Goal: Task Accomplishment & Management: Complete application form

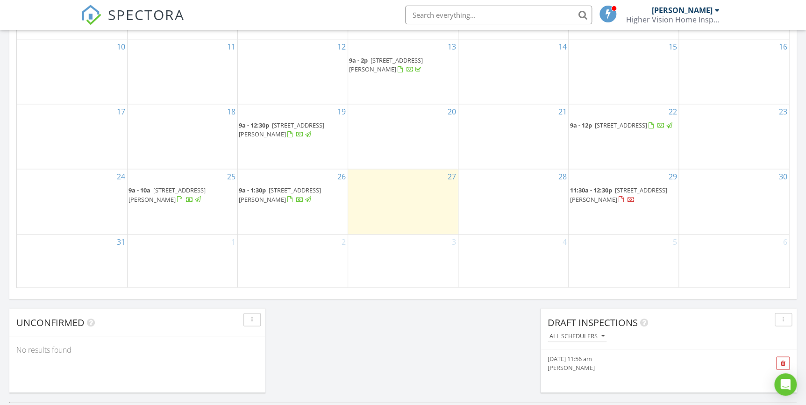
scroll to position [611, 0]
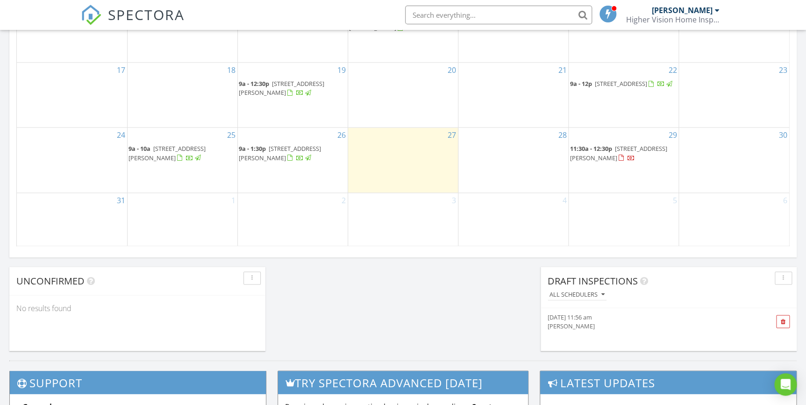
click at [624, 284] on span "Draft Inspections" at bounding box center [592, 280] width 90 height 13
click at [576, 324] on div "[PERSON_NAME]" at bounding box center [648, 325] width 202 height 9
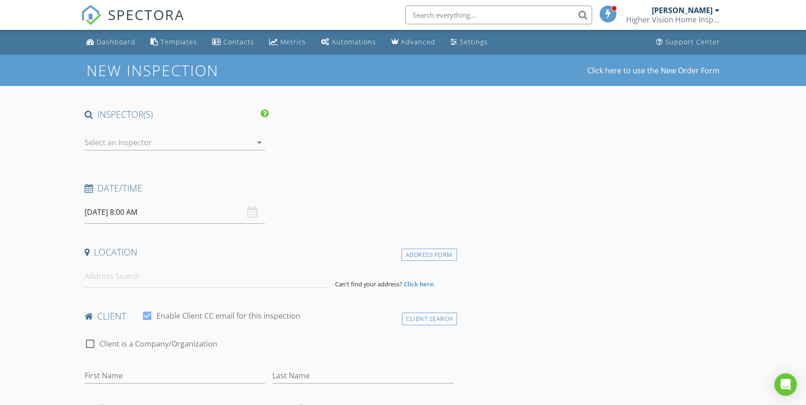
type input "William G."
type input "Kite"
type input "pop2u@att.net"
type input "915-269-5664"
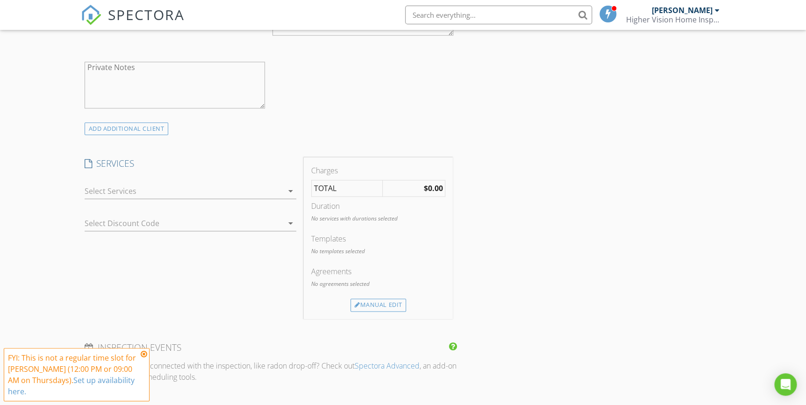
scroll to position [552, 0]
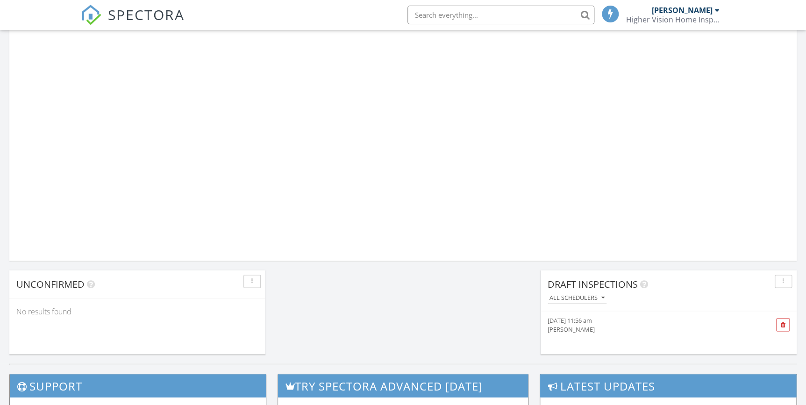
scroll to position [864, 819]
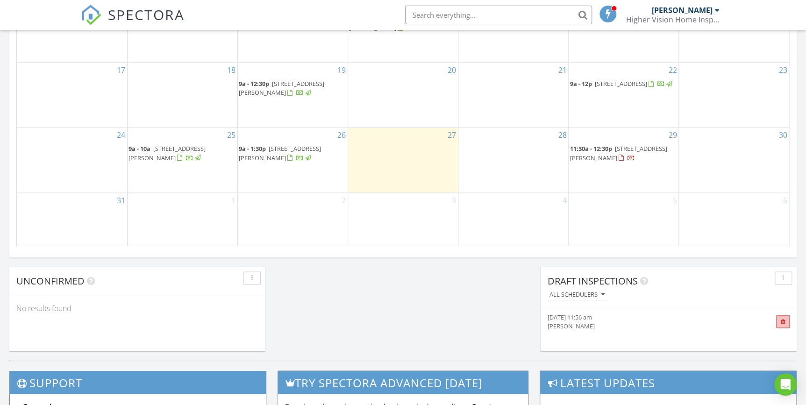
click at [785, 324] on span at bounding box center [783, 321] width 14 height 13
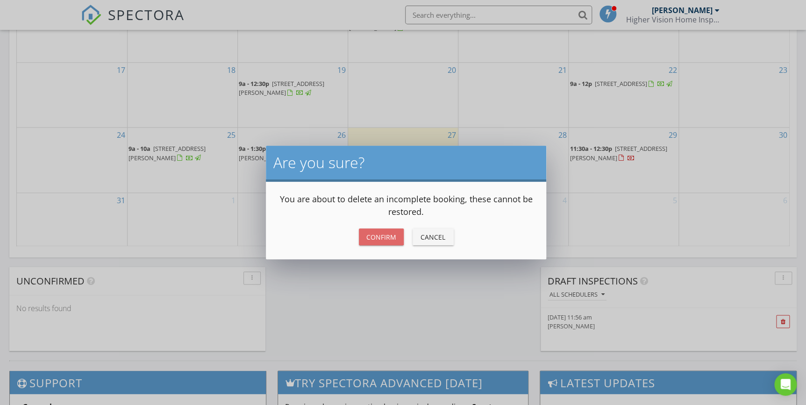
click at [368, 234] on div "Confirm" at bounding box center [381, 237] width 30 height 10
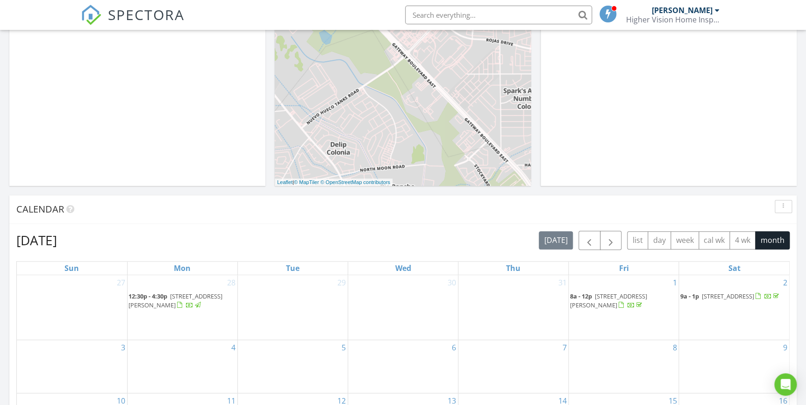
scroll to position [0, 0]
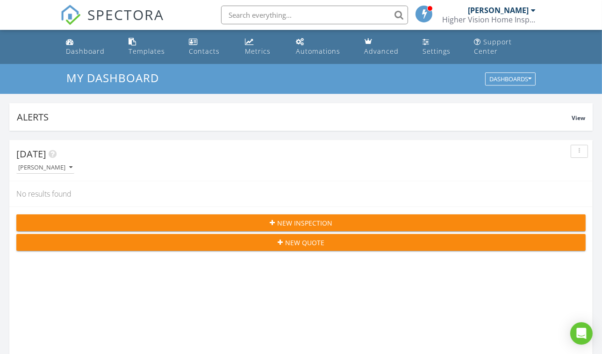
click at [90, 79] on span "My Dashboard" at bounding box center [112, 77] width 92 height 15
click at [83, 44] on link "Dashboard" at bounding box center [89, 47] width 55 height 27
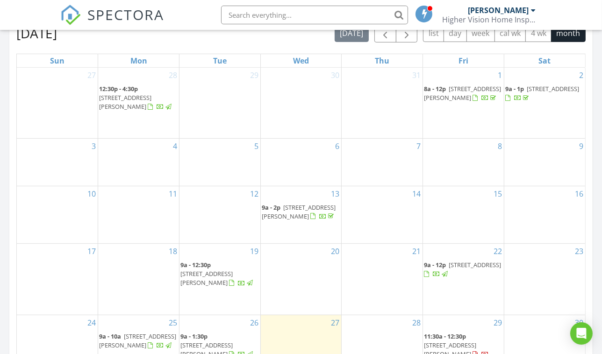
scroll to position [509, 0]
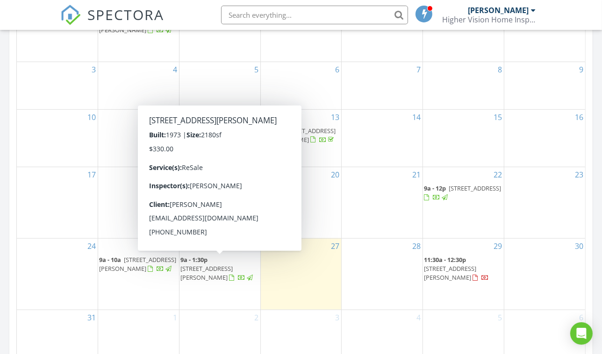
click at [230, 264] on span "[STREET_ADDRESS][PERSON_NAME]" at bounding box center [206, 272] width 52 height 17
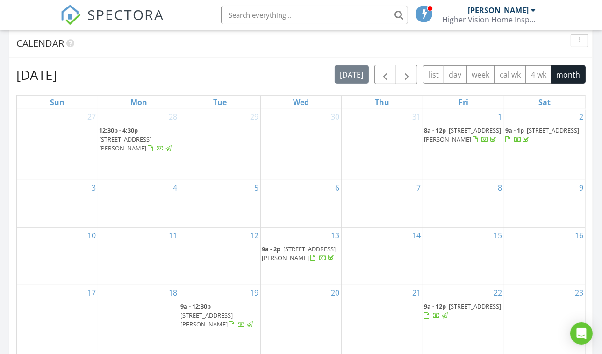
scroll to position [375, 0]
